Goal: Task Accomplishment & Management: Use online tool/utility

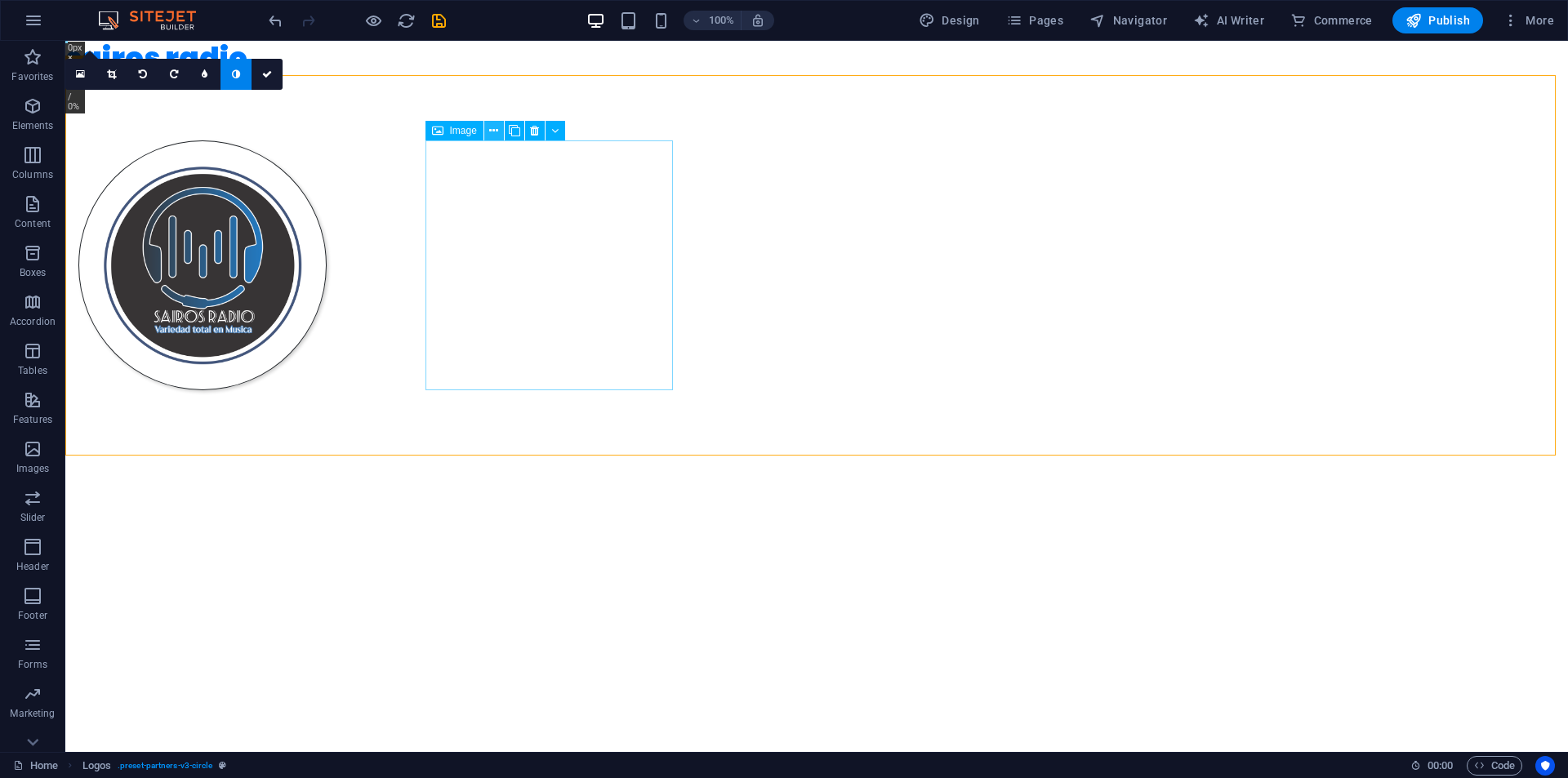
click at [496, 132] on icon at bounding box center [493, 131] width 9 height 17
click at [493, 129] on icon at bounding box center [493, 131] width 9 height 17
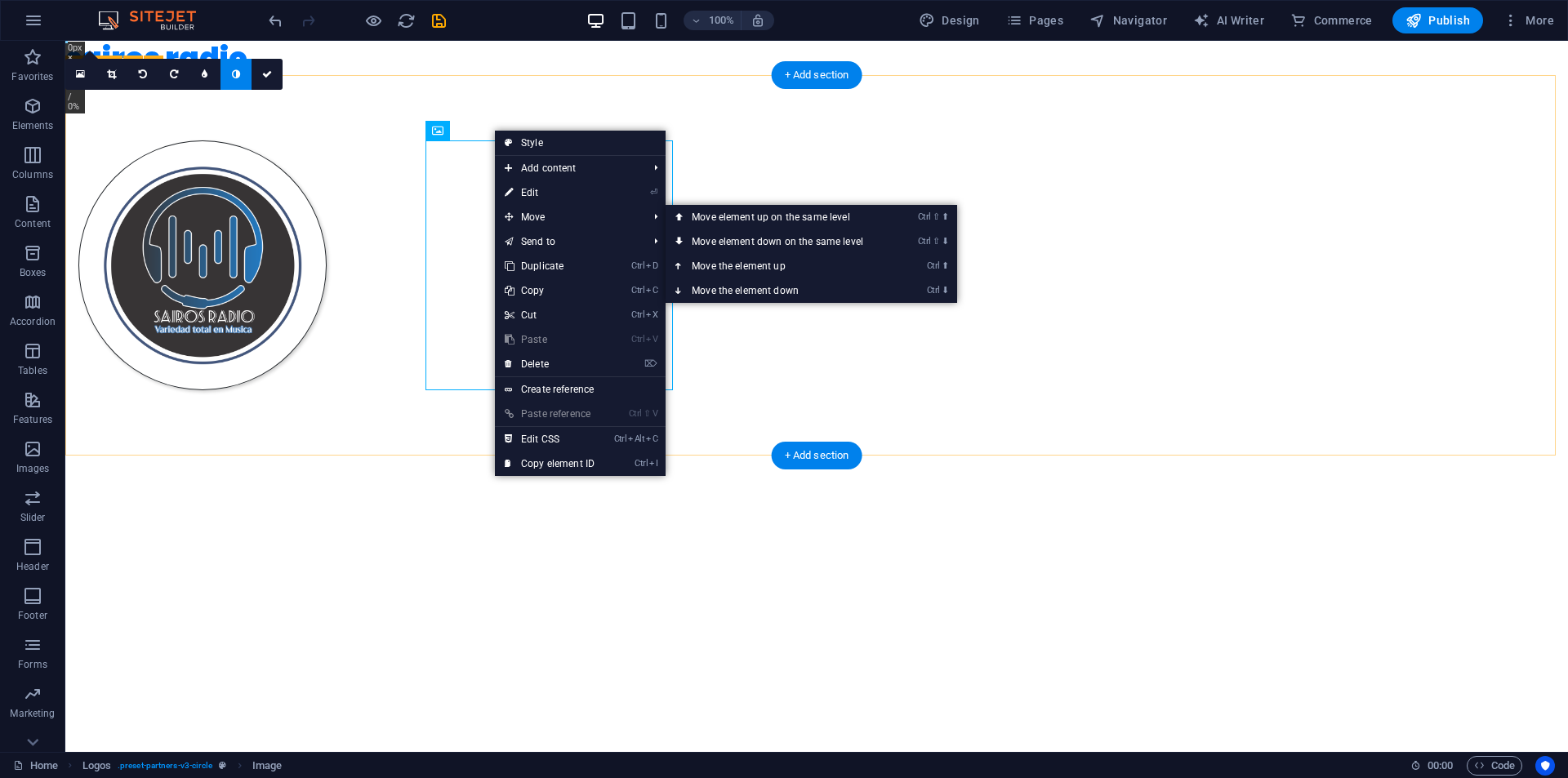
click at [437, 190] on div at bounding box center [816, 265] width 1503 height 381
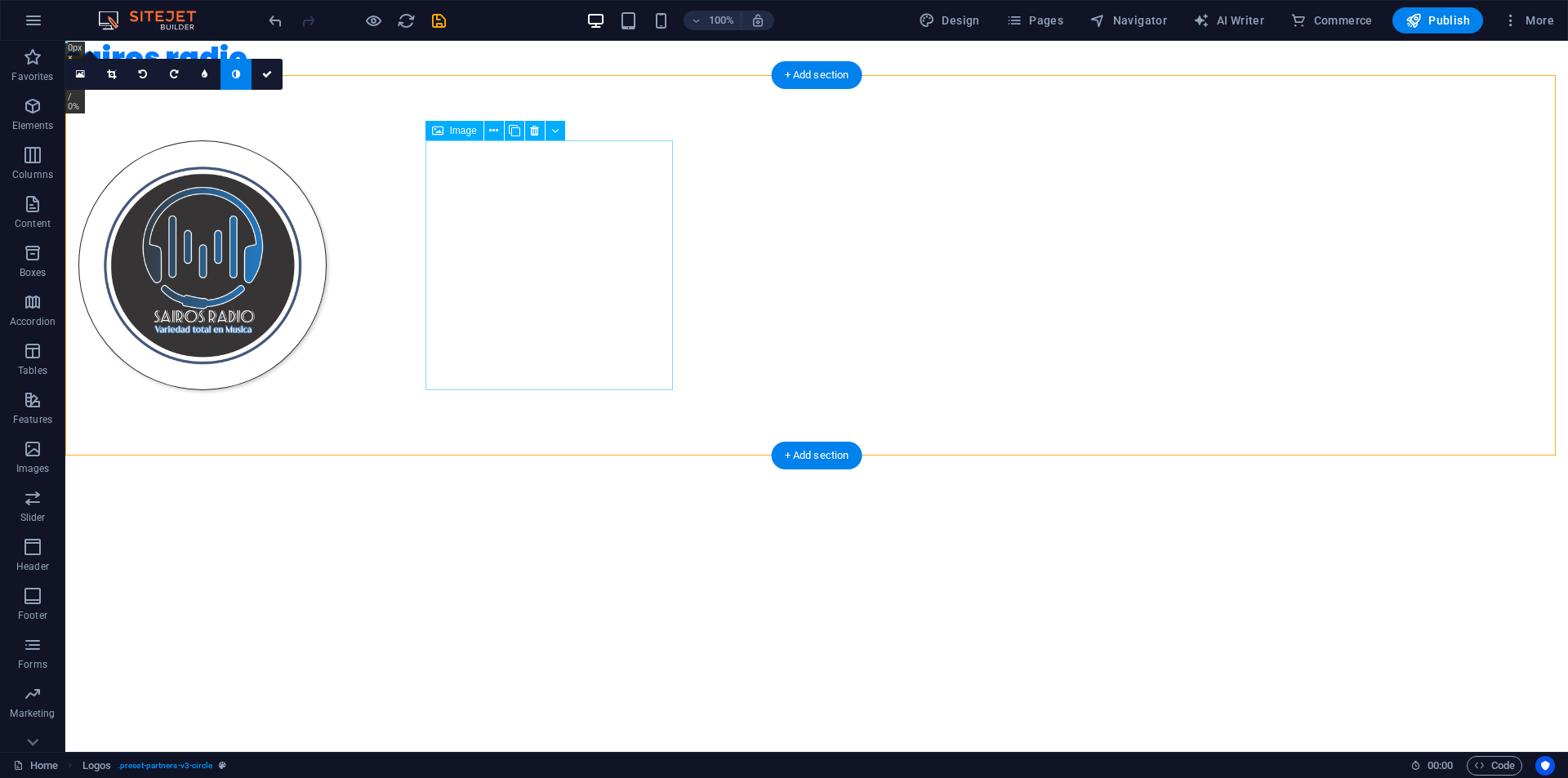
click at [327, 173] on figure at bounding box center [203, 266] width 249 height 250
click at [638, 162] on div at bounding box center [816, 265] width 1503 height 381
click at [638, 143] on div at bounding box center [816, 265] width 1503 height 381
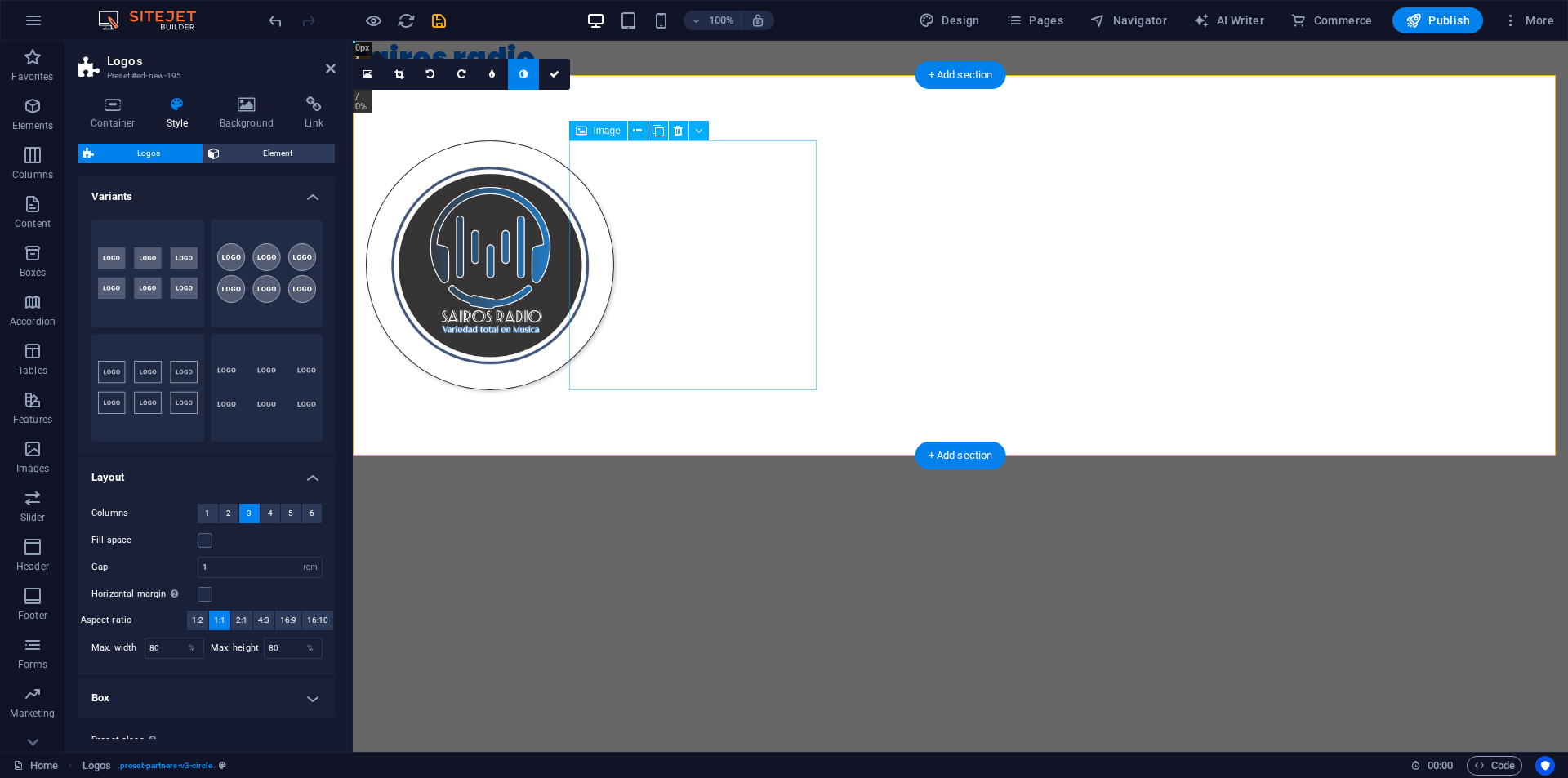
drag, startPoint x: 630, startPoint y: 170, endPoint x: 858, endPoint y: 170, distance: 228.0
click at [614, 170] on figure at bounding box center [489, 266] width 249 height 250
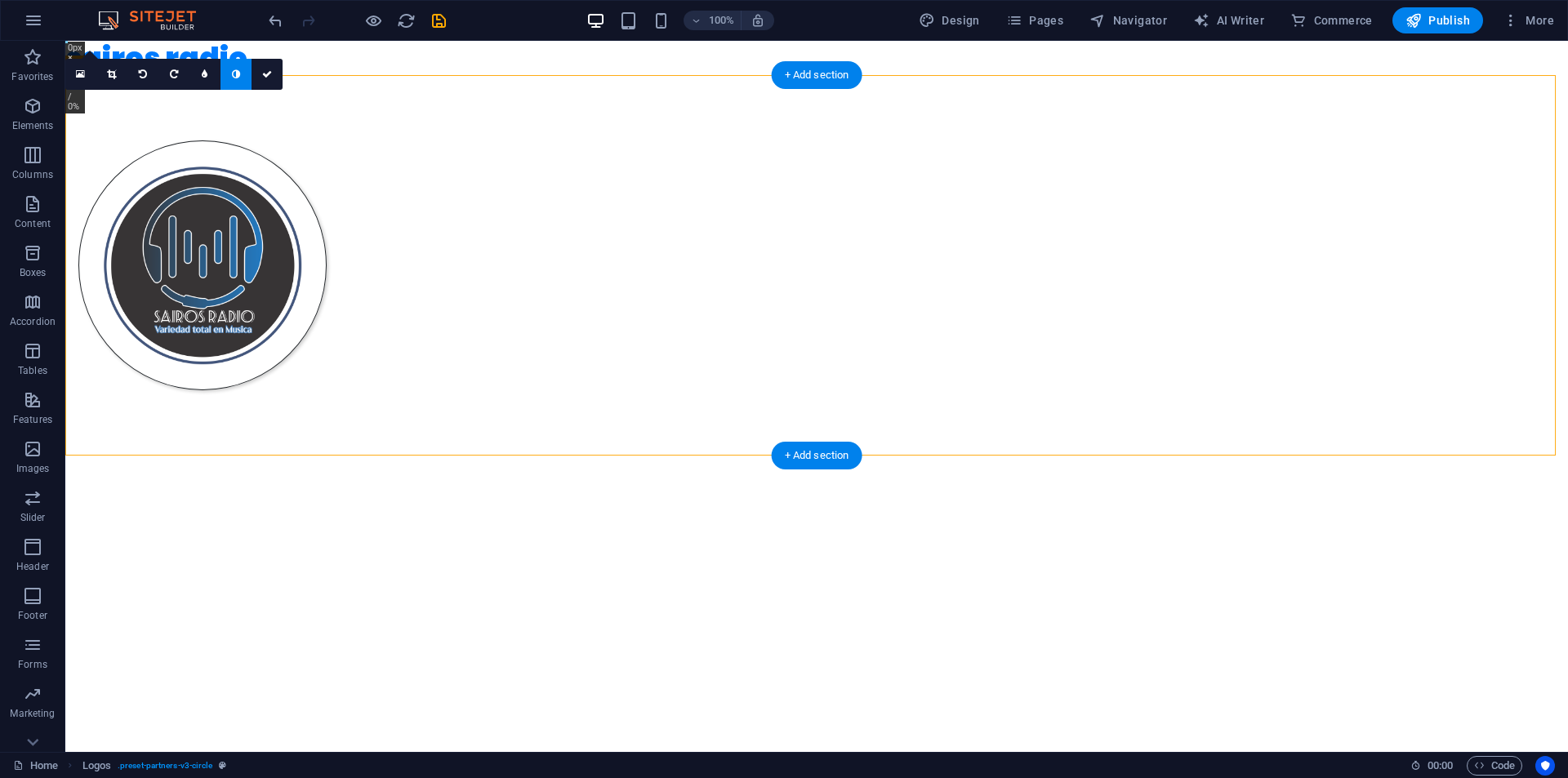
drag, startPoint x: 632, startPoint y: 171, endPoint x: 314, endPoint y: 177, distance: 318.1
click at [314, 177] on div at bounding box center [816, 265] width 1503 height 381
click at [327, 238] on figure at bounding box center [203, 266] width 249 height 250
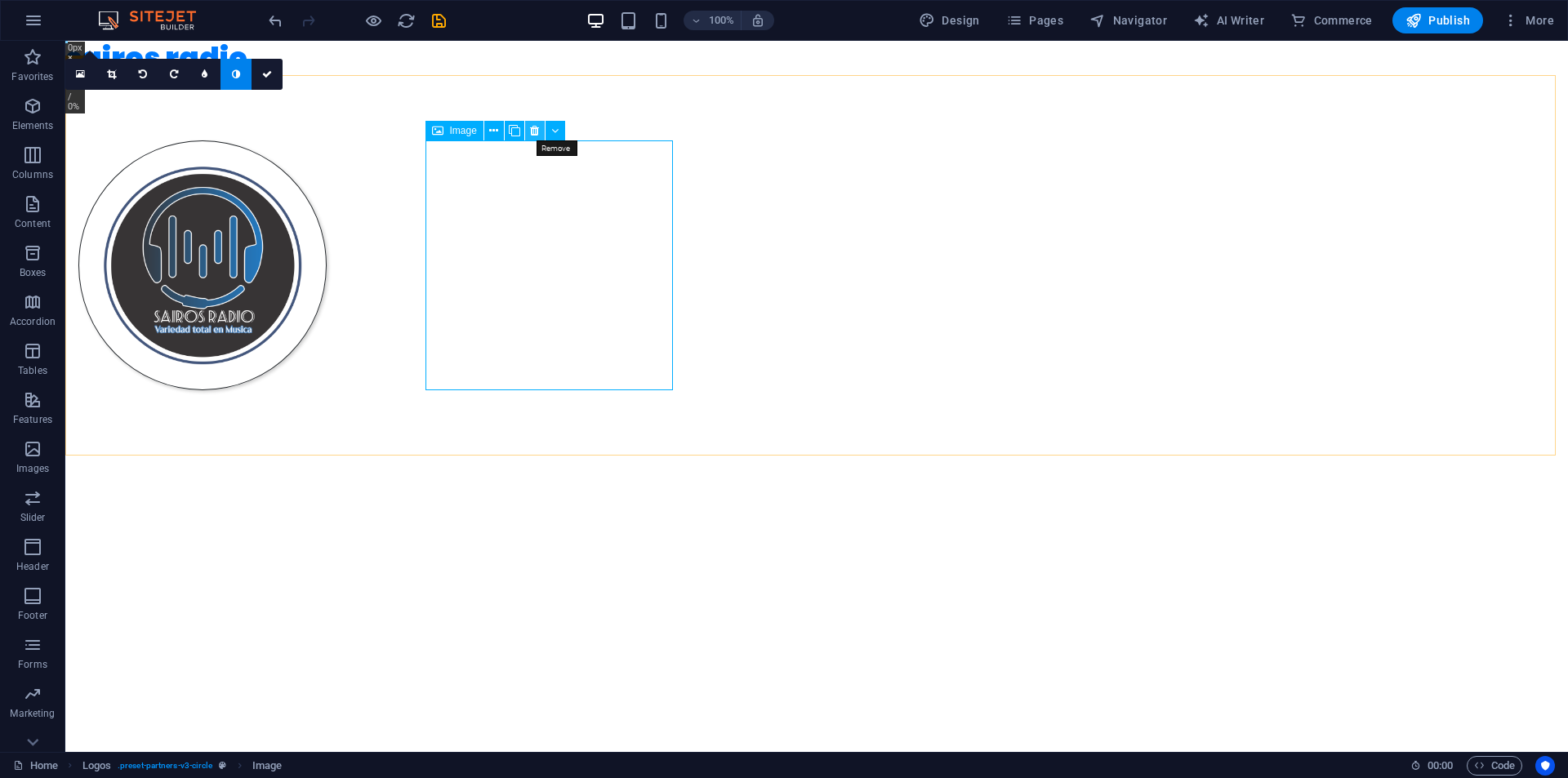
click at [534, 128] on icon at bounding box center [534, 131] width 9 height 17
click at [883, 190] on div at bounding box center [816, 265] width 1503 height 381
click at [532, 129] on icon at bounding box center [534, 131] width 9 height 17
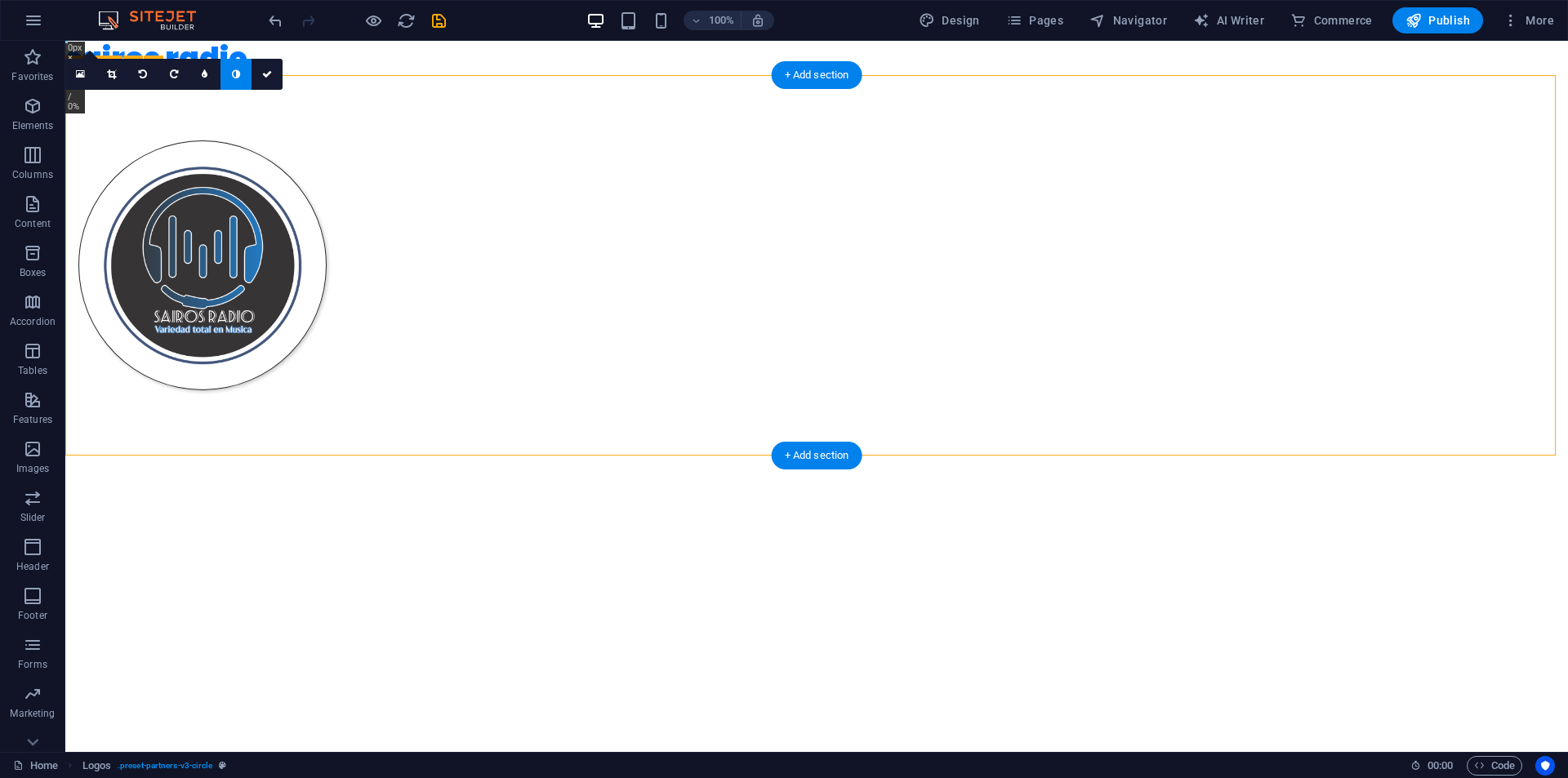
click at [1236, 143] on div at bounding box center [816, 265] width 1503 height 381
click at [400, 249] on div at bounding box center [816, 265] width 1503 height 381
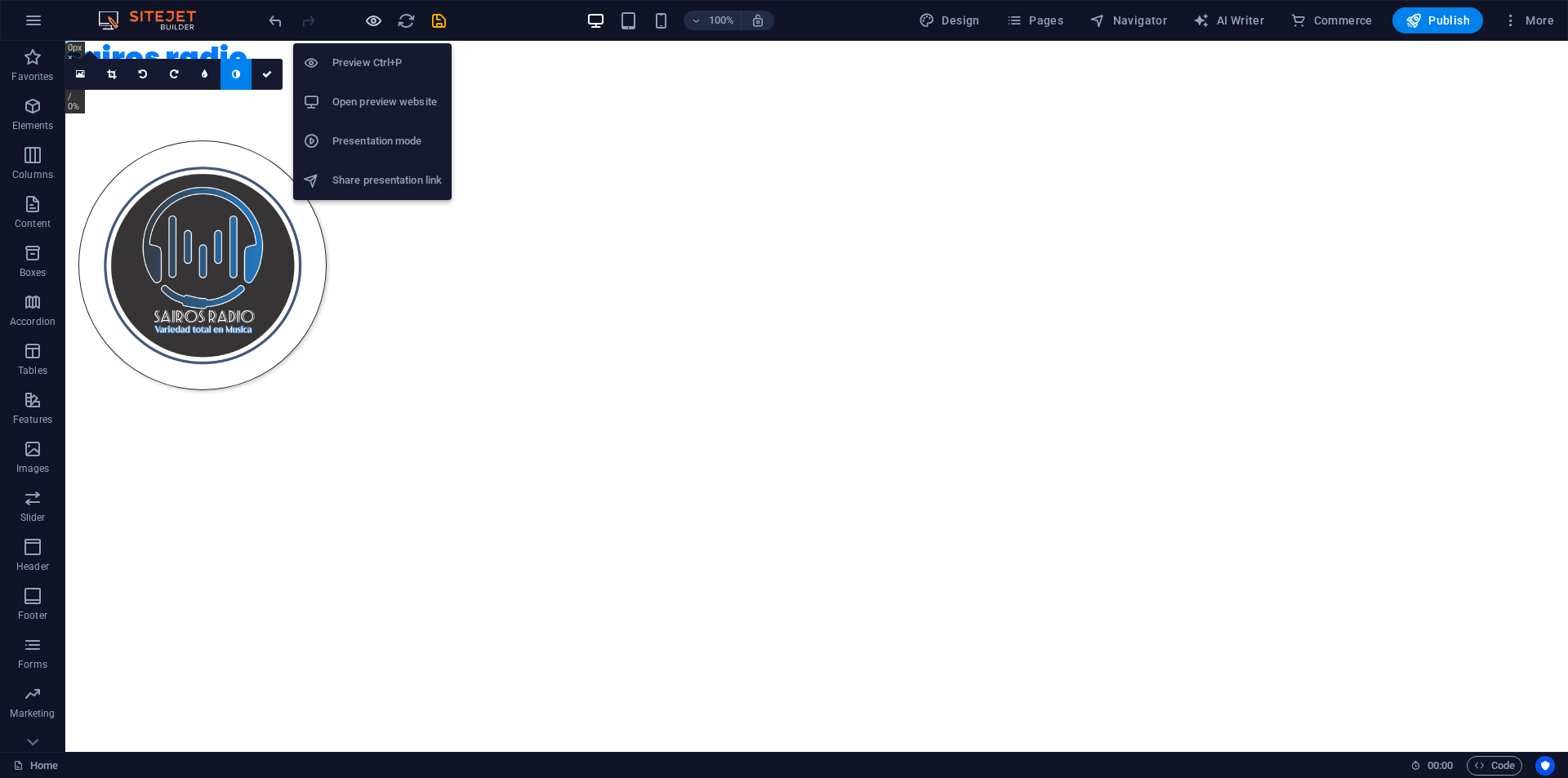
click at [370, 17] on icon "button" at bounding box center [374, 20] width 19 height 19
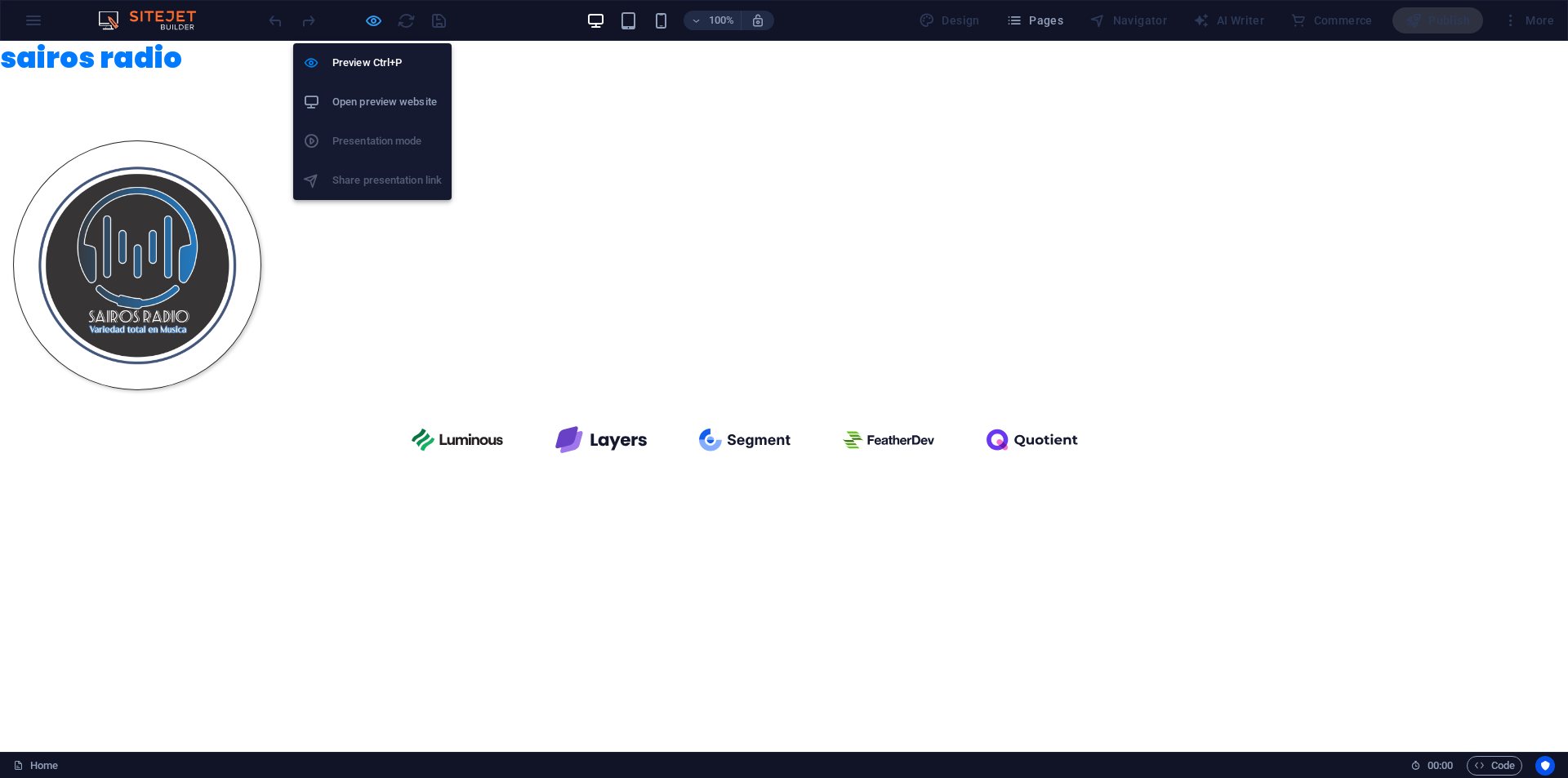
click at [370, 17] on icon "button" at bounding box center [374, 20] width 19 height 19
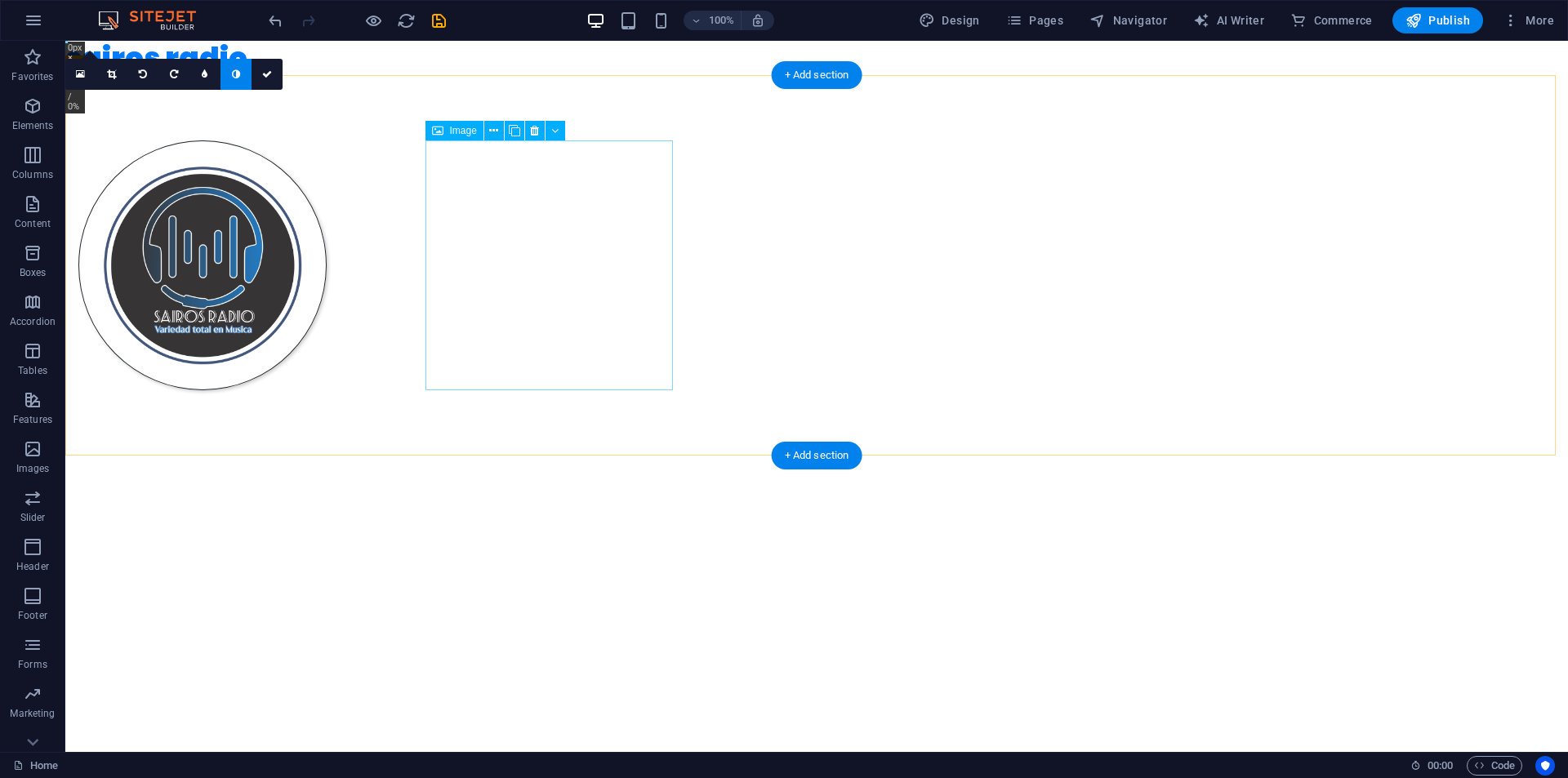
click at [327, 225] on figure at bounding box center [203, 266] width 249 height 250
drag, startPoint x: 594, startPoint y: 227, endPoint x: 475, endPoint y: 281, distance: 130.7
click at [327, 281] on figure at bounding box center [203, 266] width 249 height 250
click at [327, 258] on figure at bounding box center [203, 266] width 249 height 250
click at [327, 242] on figure at bounding box center [203, 266] width 249 height 250
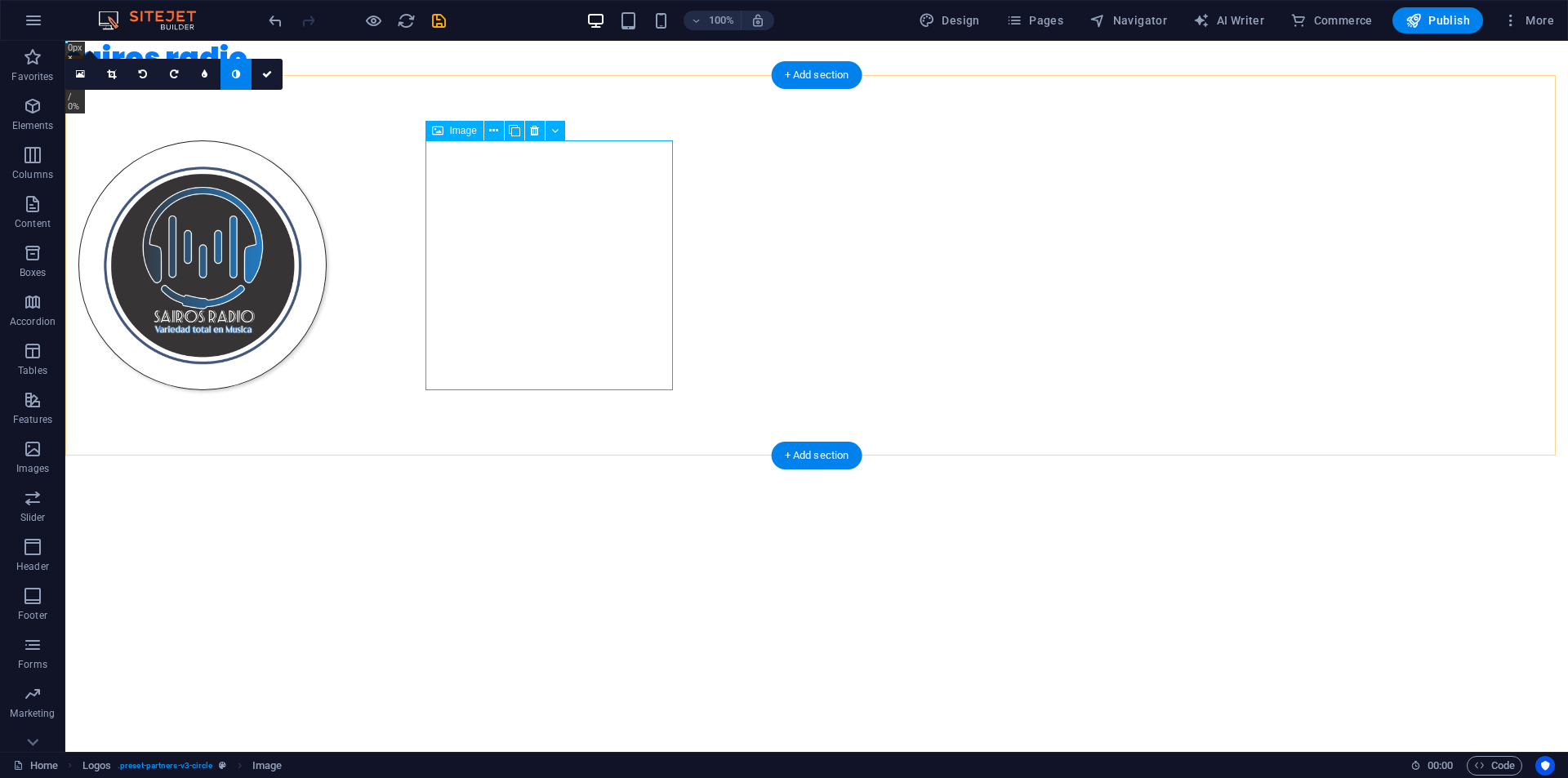
click at [327, 180] on figure at bounding box center [203, 266] width 249 height 250
click at [537, 128] on icon at bounding box center [534, 131] width 9 height 17
click at [327, 143] on figure at bounding box center [203, 266] width 249 height 250
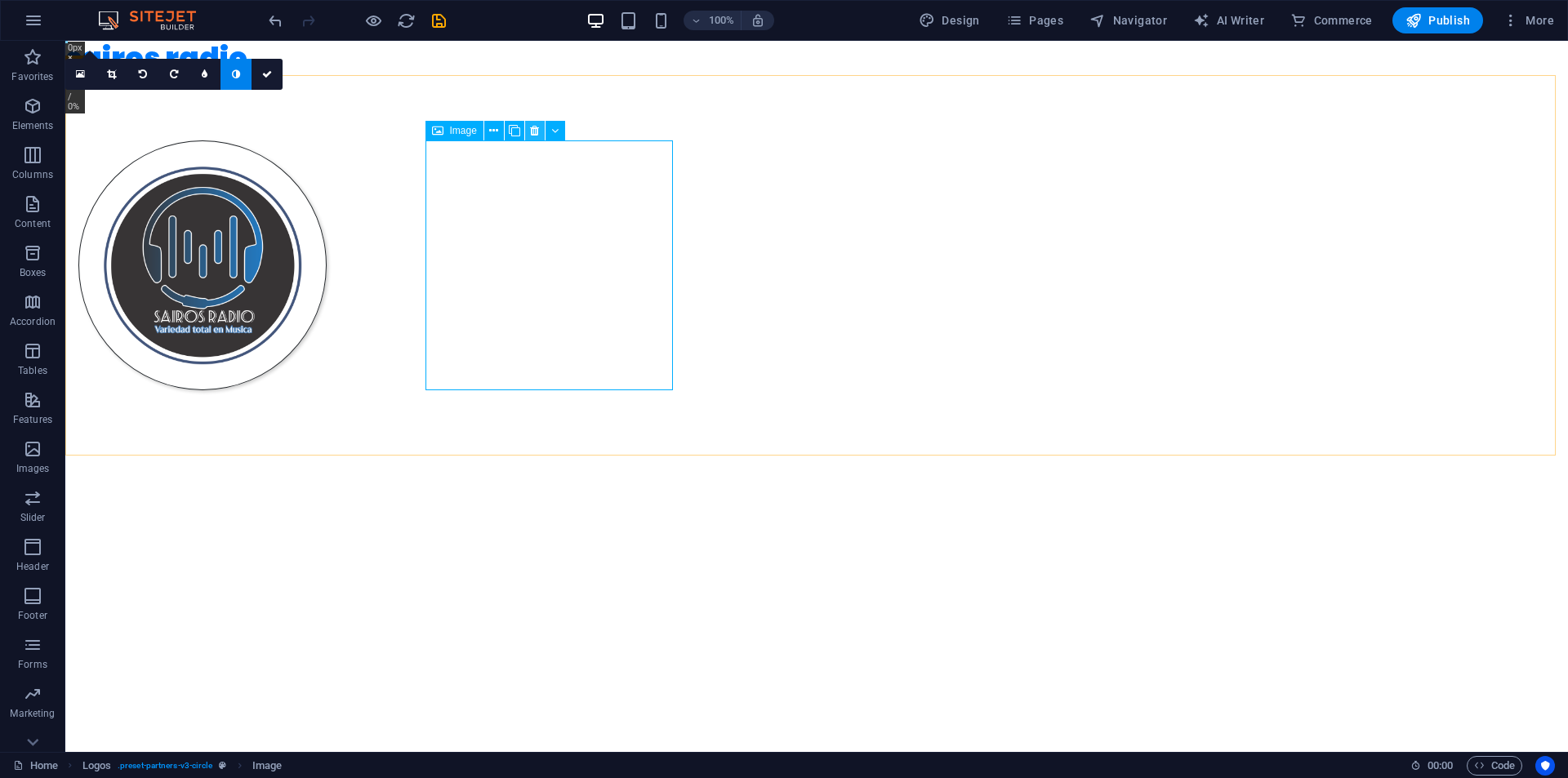
click at [535, 132] on icon at bounding box center [534, 131] width 9 height 17
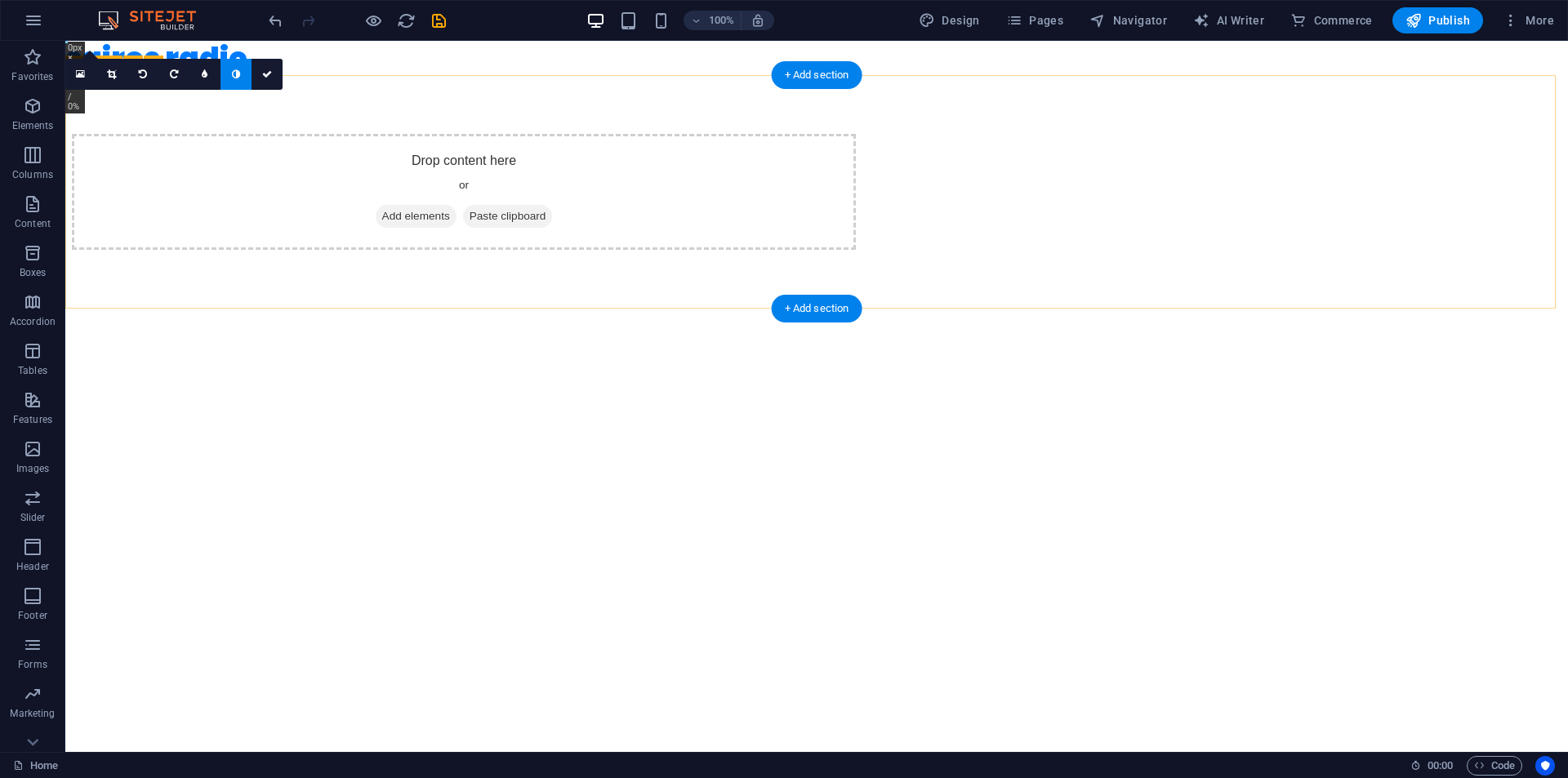
click at [863, 118] on div "Drop content here or Add elements Paste clipboard" at bounding box center [816, 192] width 1503 height 234
click at [868, 114] on div "Drop content here or Add elements Paste clipboard" at bounding box center [816, 192] width 1503 height 234
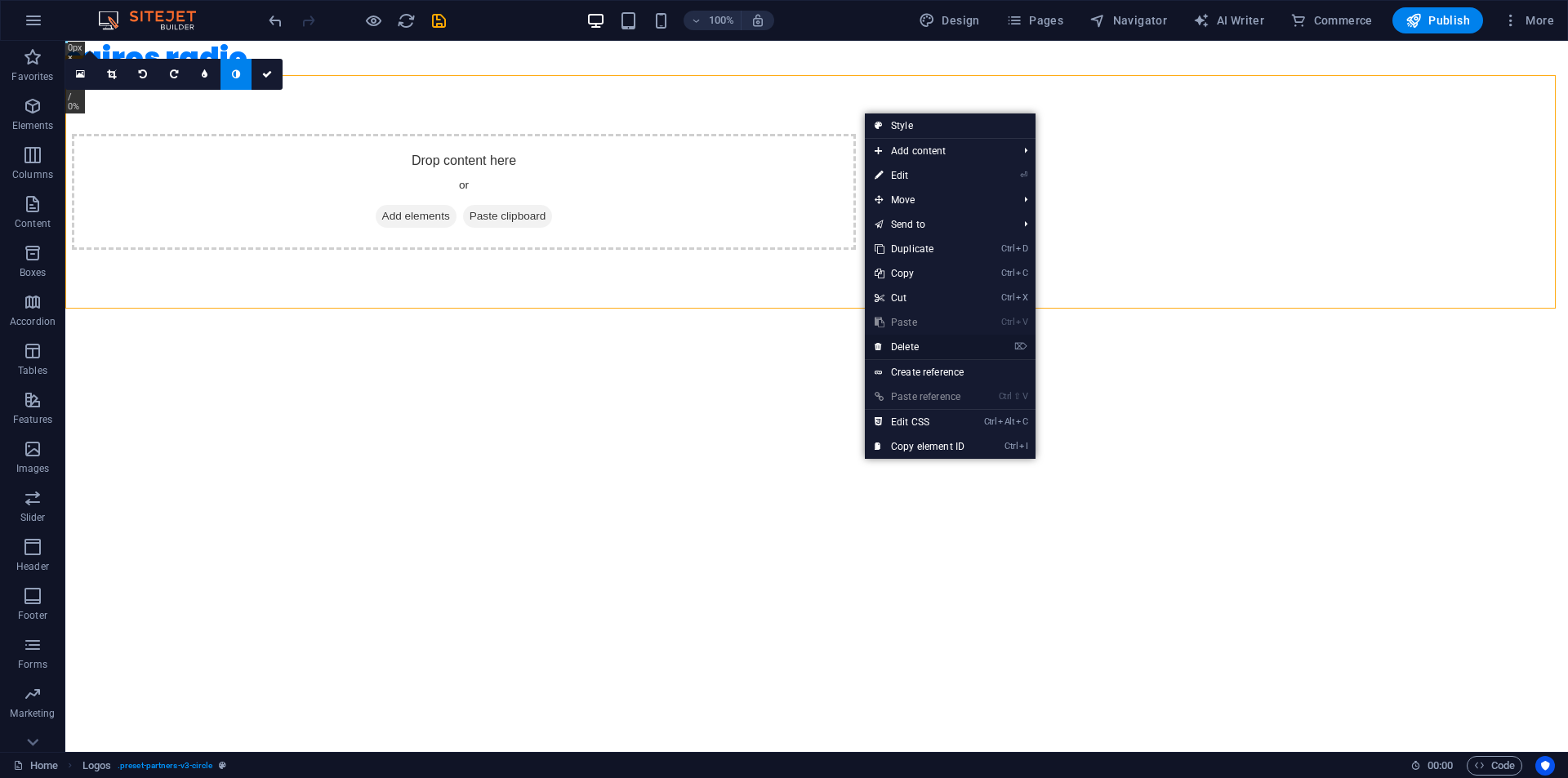
click at [921, 351] on link "⌦ Delete" at bounding box center [920, 347] width 110 height 25
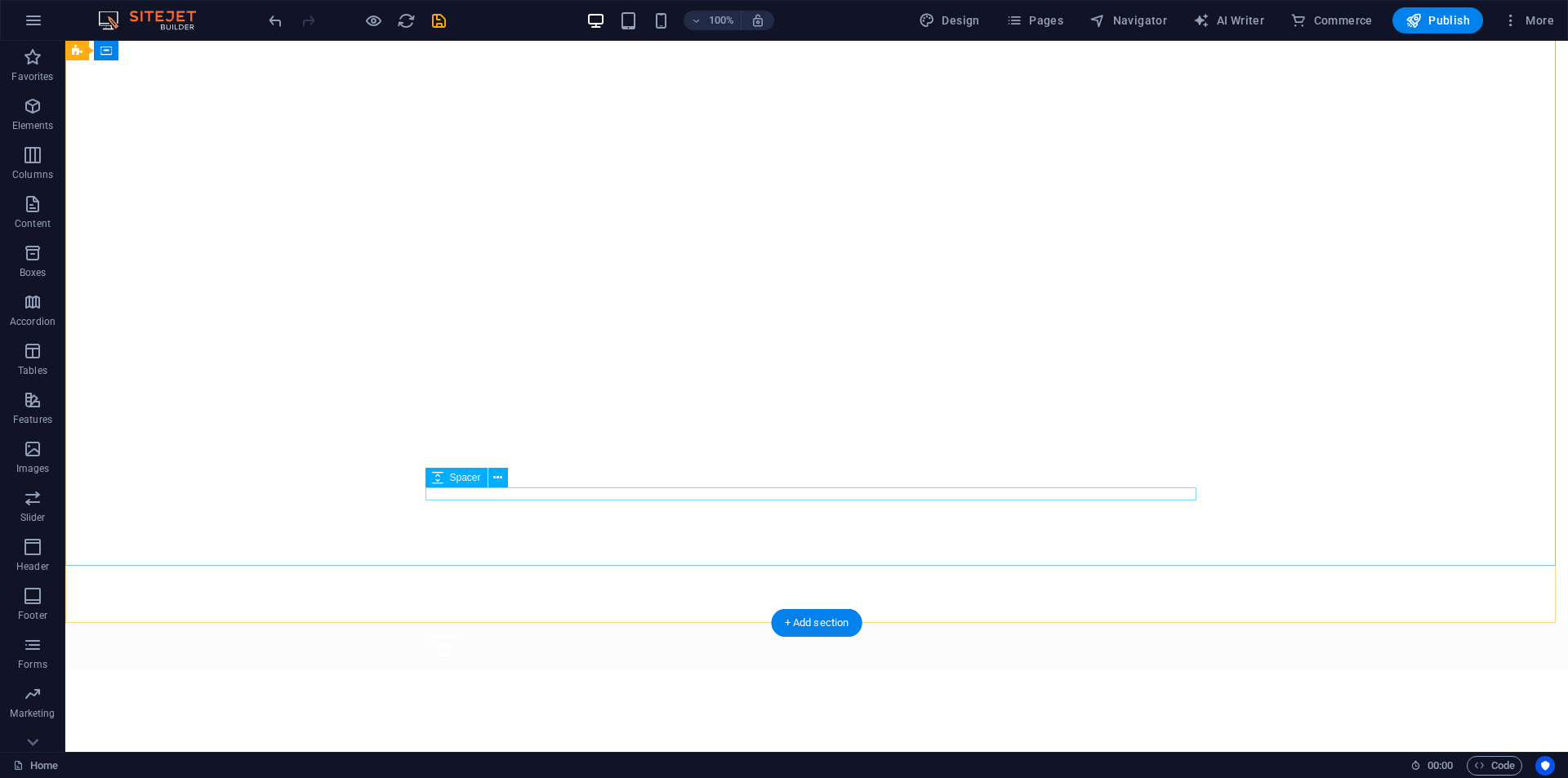
scroll to position [82, 0]
